Goal: Task Accomplishment & Management: Manage account settings

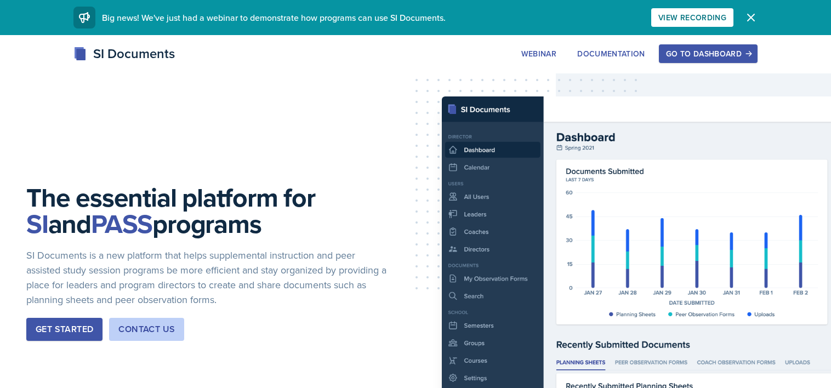
click at [697, 54] on div "Go to Dashboard" at bounding box center [708, 53] width 84 height 9
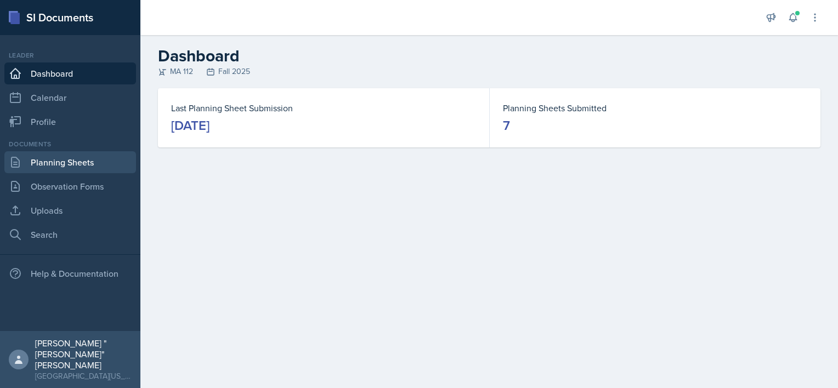
click at [67, 161] on link "Planning Sheets" at bounding box center [70, 162] width 132 height 22
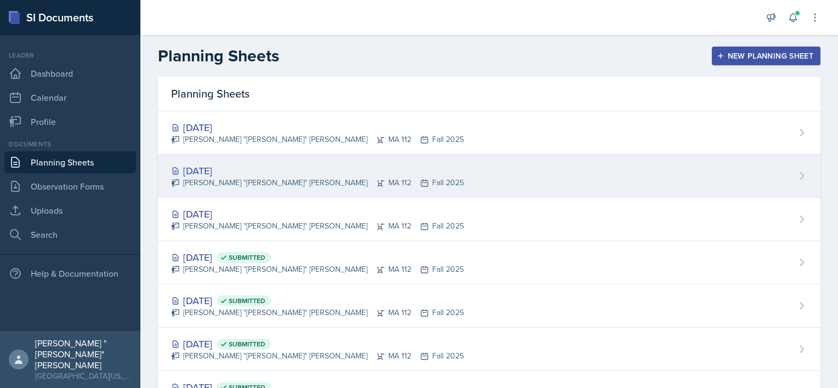
click at [248, 187] on div "[PERSON_NAME] "[PERSON_NAME]" [PERSON_NAME] MA 112 Fall 2025" at bounding box center [317, 183] width 293 height 12
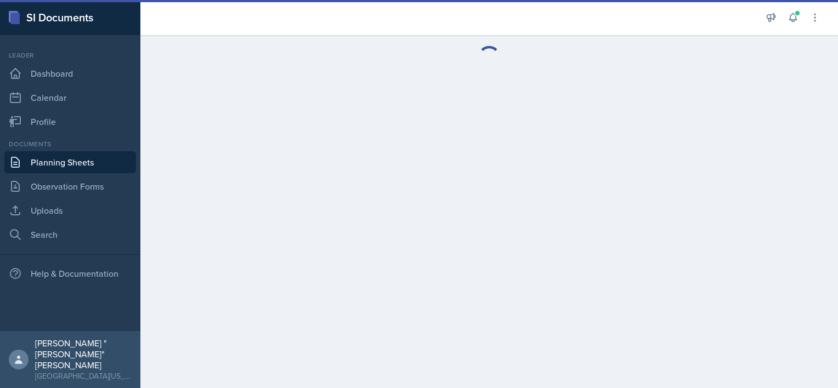
click at [248, 187] on main at bounding box center [489, 211] width 698 height 353
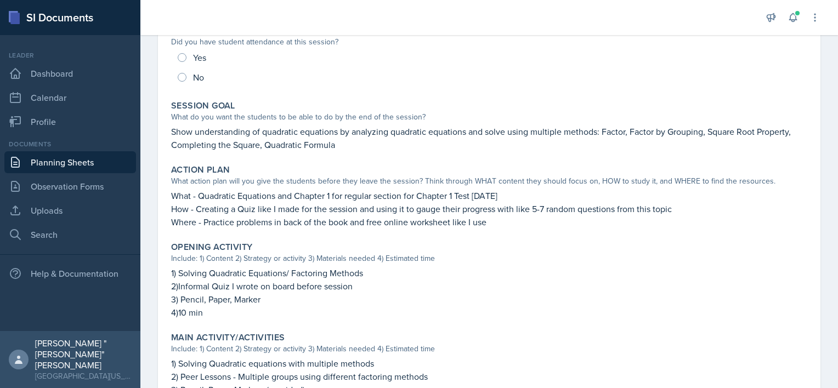
scroll to position [168, 0]
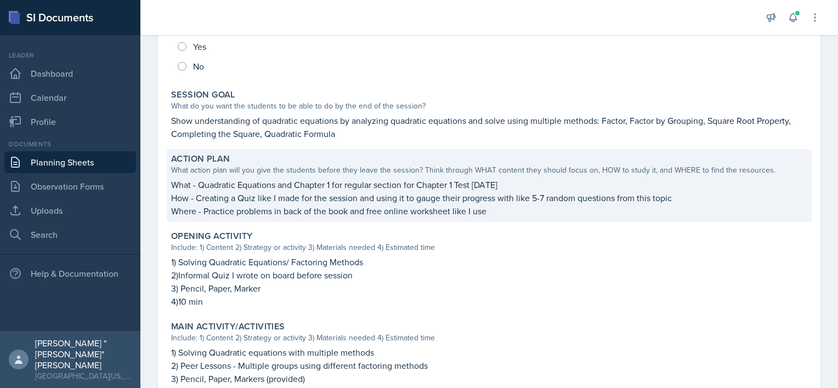
click at [495, 207] on p "Where - Practice problems in back of the book and free online worksheet like I …" at bounding box center [489, 211] width 636 height 13
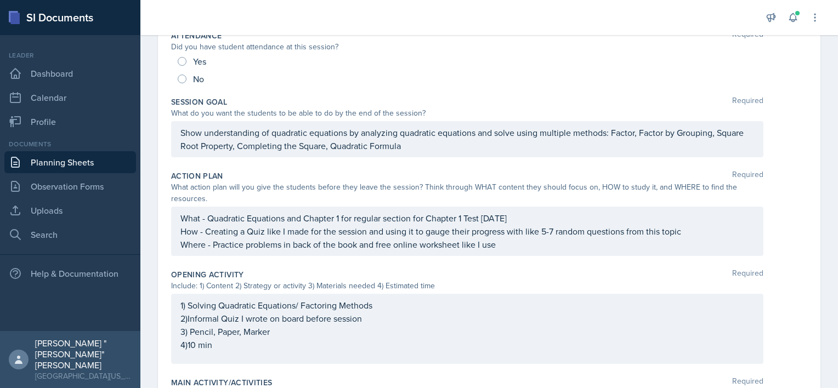
click at [500, 219] on div "What - Quadratic Equations and Chapter 1 for regular section for Chapter 1 Test…" at bounding box center [467, 231] width 592 height 49
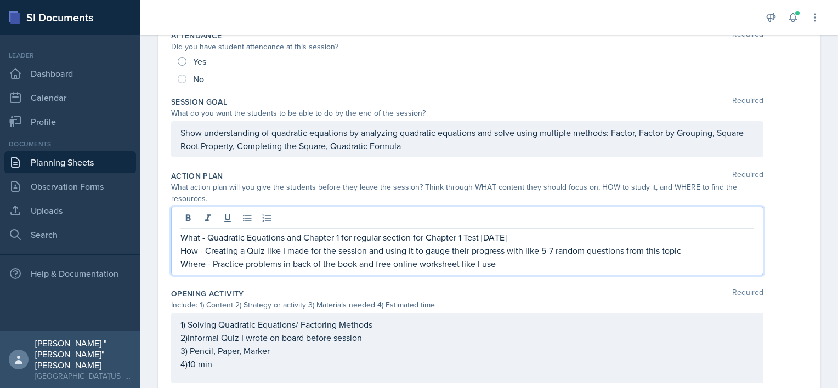
click at [520, 236] on p "What - Quadratic Equations and Chapter 1 for regular section for Chapter 1 Test…" at bounding box center [467, 237] width 574 height 13
drag, startPoint x: 526, startPoint y: 237, endPoint x: 485, endPoint y: 239, distance: 41.2
click at [485, 239] on p "What - Quadratic Equations and Chapter 1 for regular section for Chapter 1 Test…" at bounding box center [467, 237] width 574 height 13
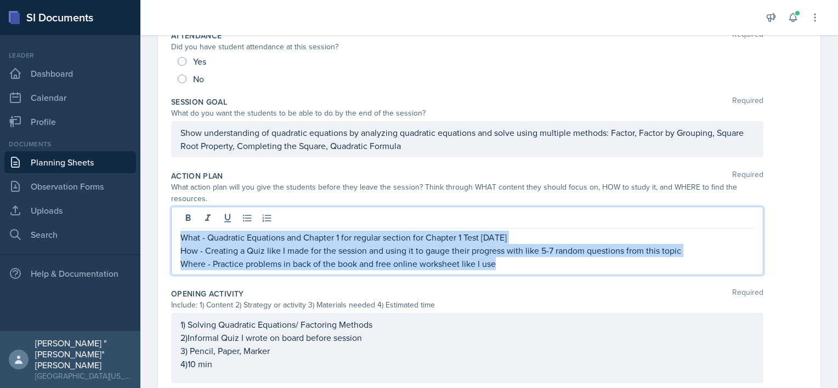
drag, startPoint x: 520, startPoint y: 261, endPoint x: 173, endPoint y: 241, distance: 347.1
click at [173, 241] on div "What - Quadratic Equations and Chapter 1 for regular section for Chapter 1 Test…" at bounding box center [467, 241] width 592 height 69
copy div "What - Quadratic Equations and Chapter 1 for regular section for Chapter 1 Test…"
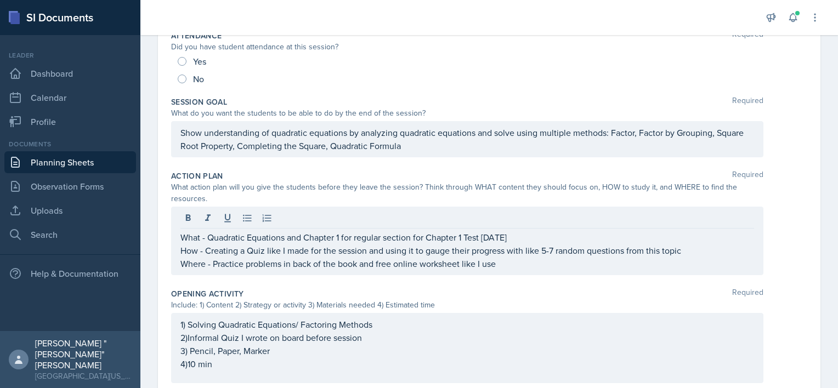
click at [452, 294] on div "Opening Activity Required" at bounding box center [489, 293] width 636 height 11
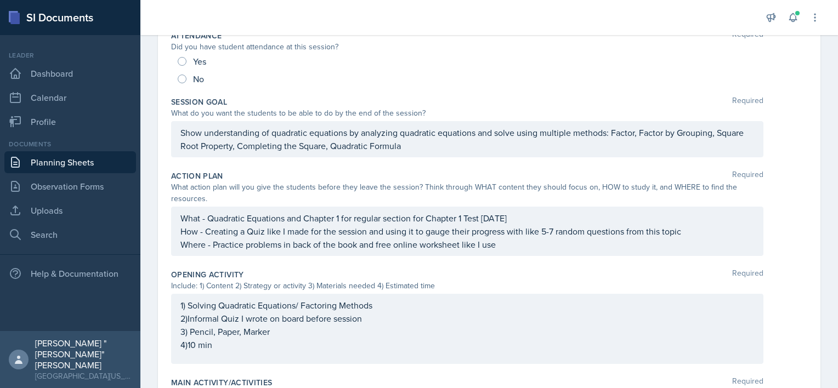
scroll to position [0, 0]
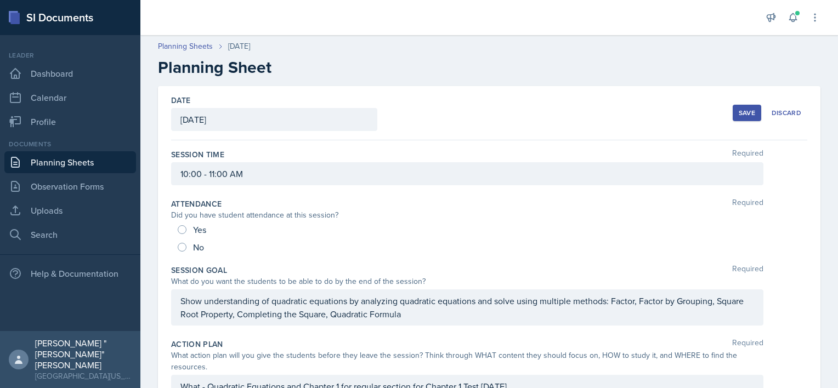
click at [733, 119] on button "Save" at bounding box center [747, 113] width 29 height 16
